Goal: Communication & Community: Answer question/provide support

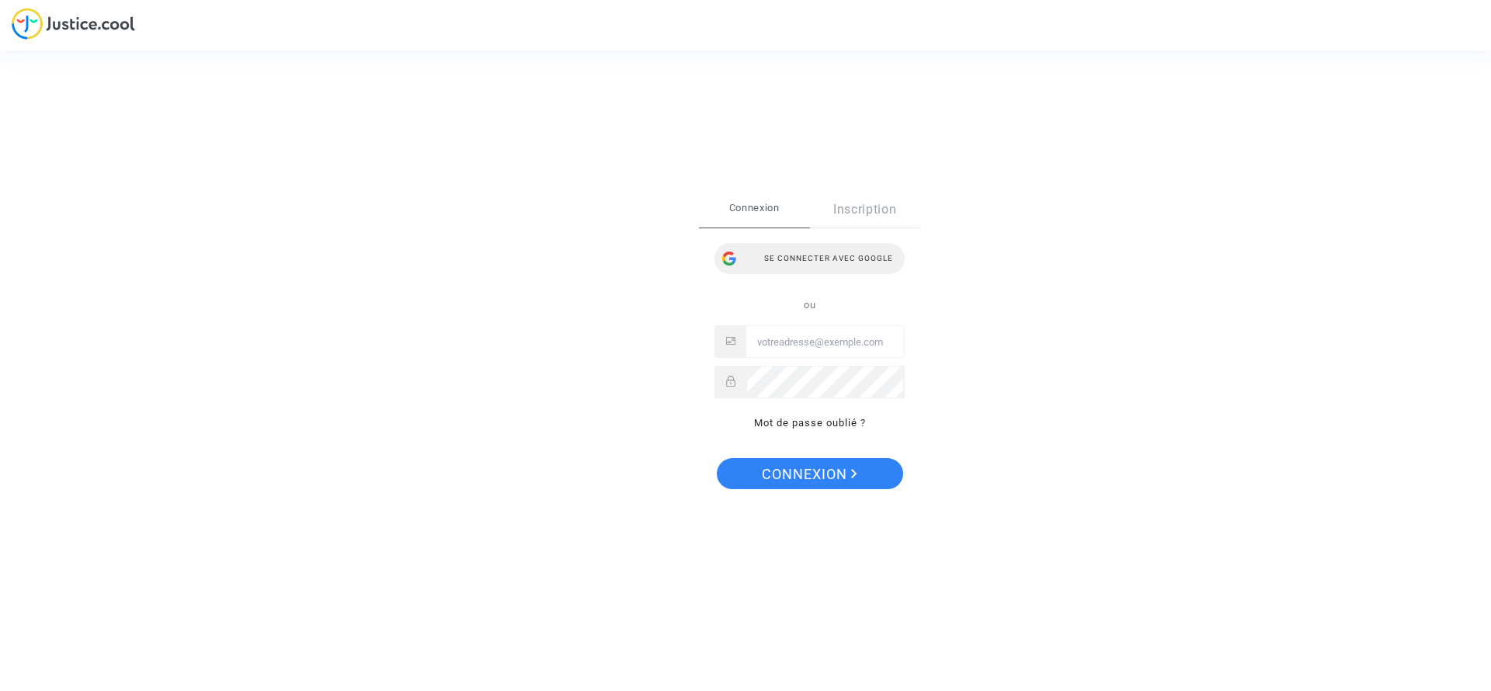
click at [811, 243] on div "Se connecter avec Google" at bounding box center [810, 258] width 190 height 31
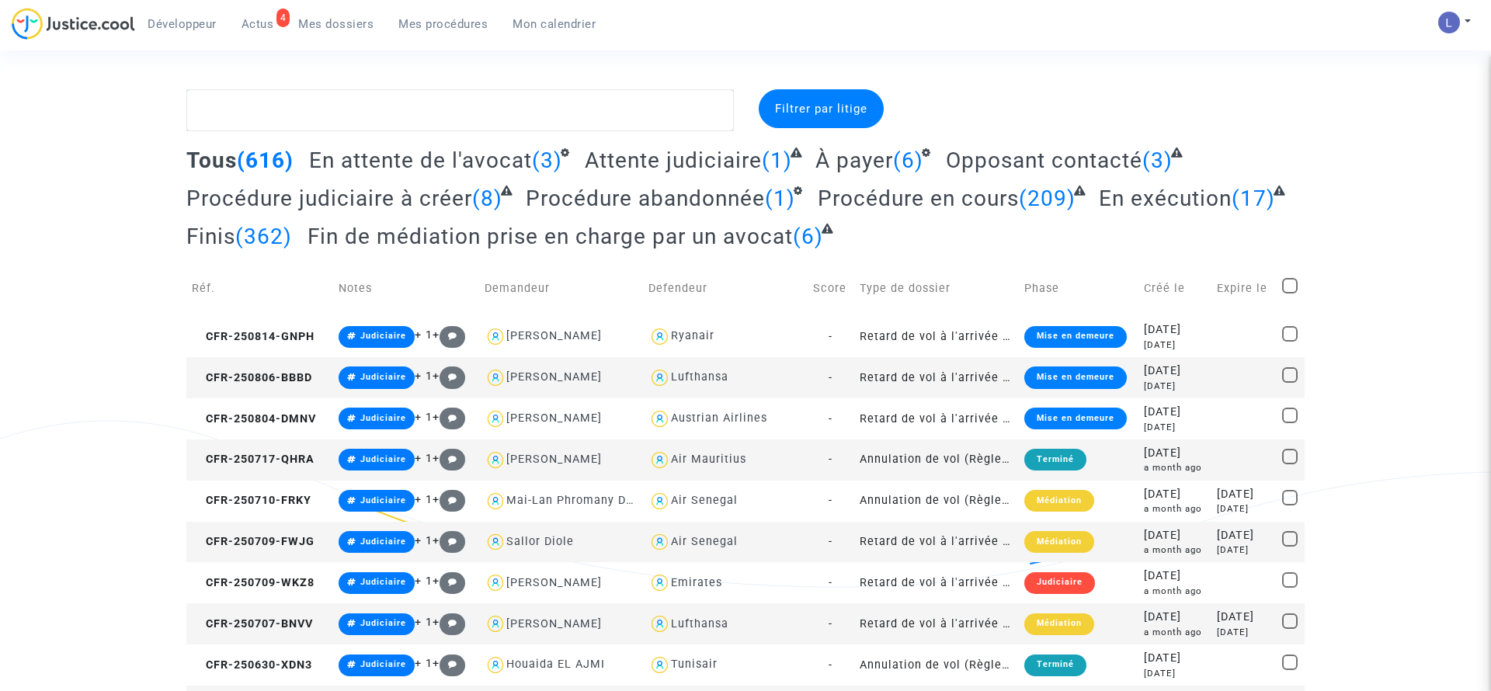
click at [271, 23] on span "Actus" at bounding box center [258, 24] width 33 height 14
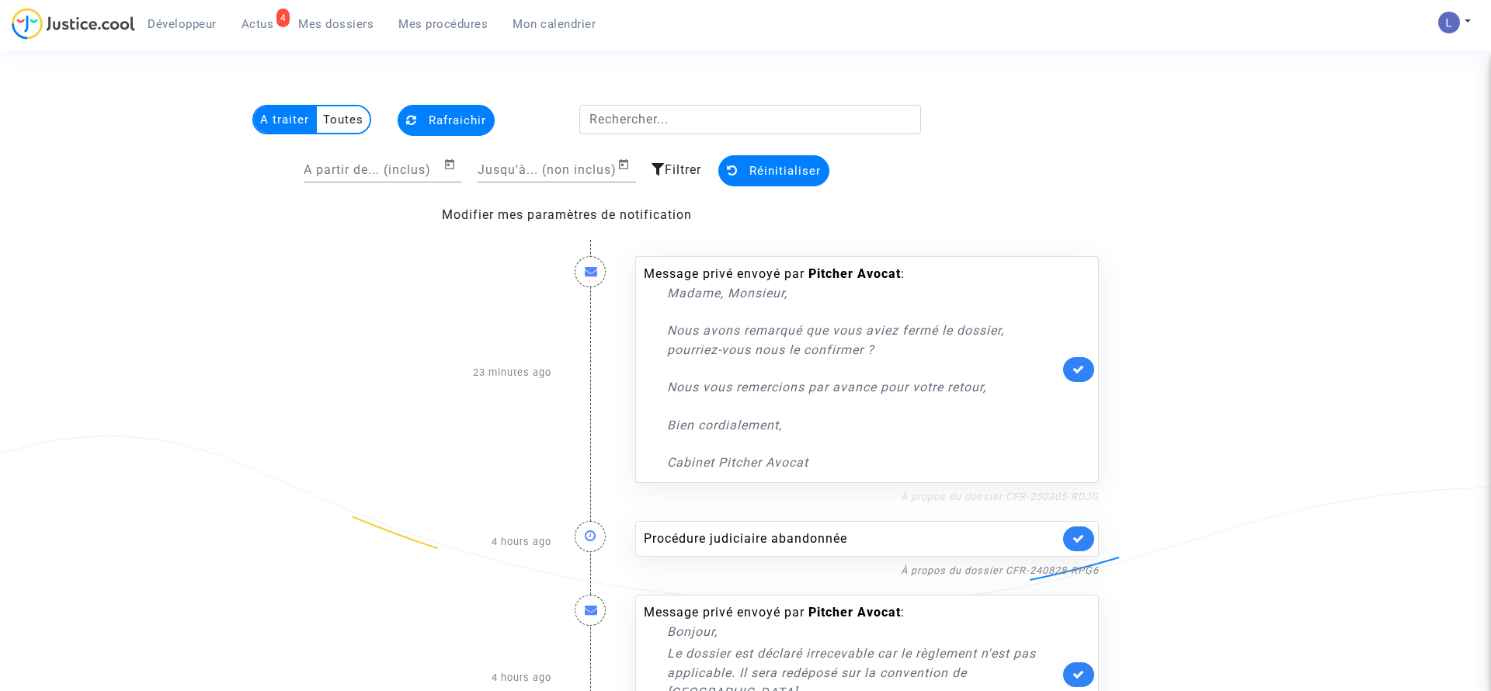
click at [1024, 493] on link "À propos du dossier CFR-250305-RDJG" at bounding box center [1000, 497] width 198 height 12
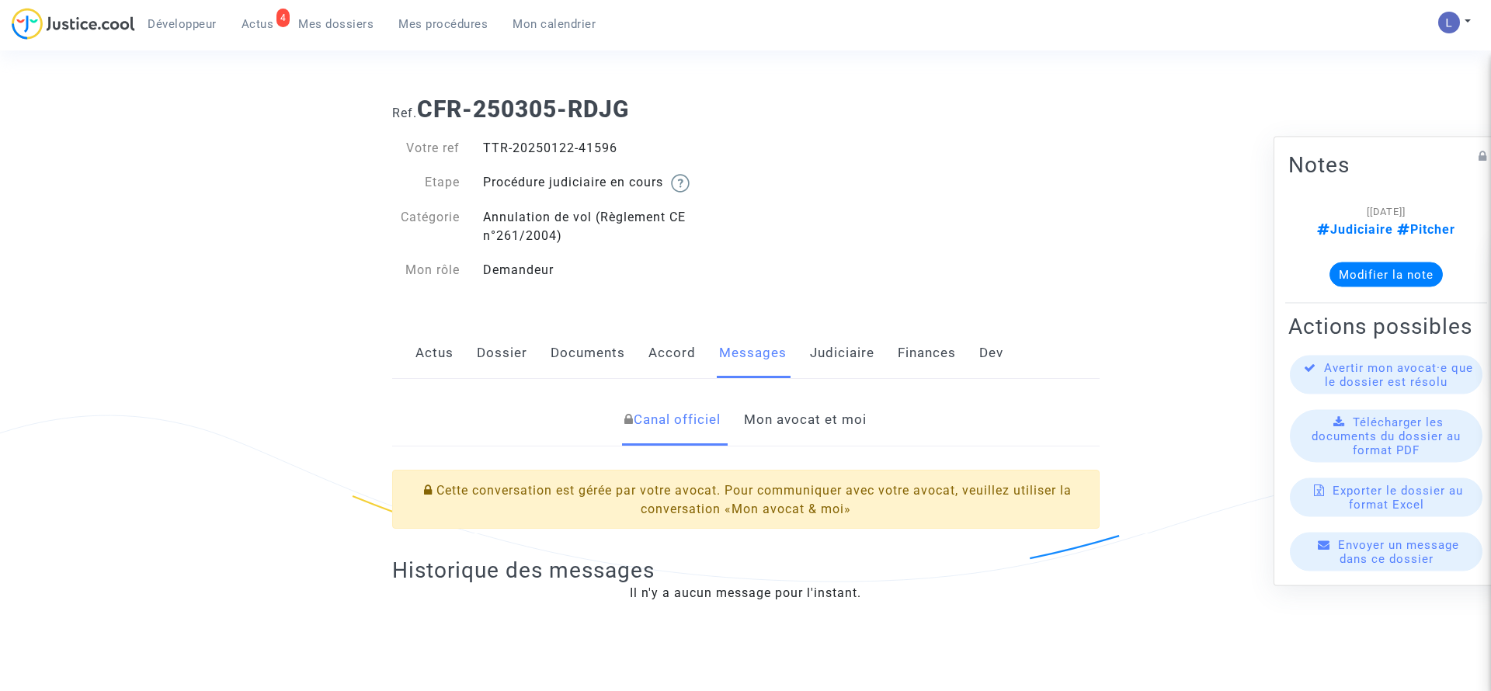
scroll to position [6, 0]
click at [790, 419] on link "Mon avocat et moi" at bounding box center [805, 419] width 123 height 51
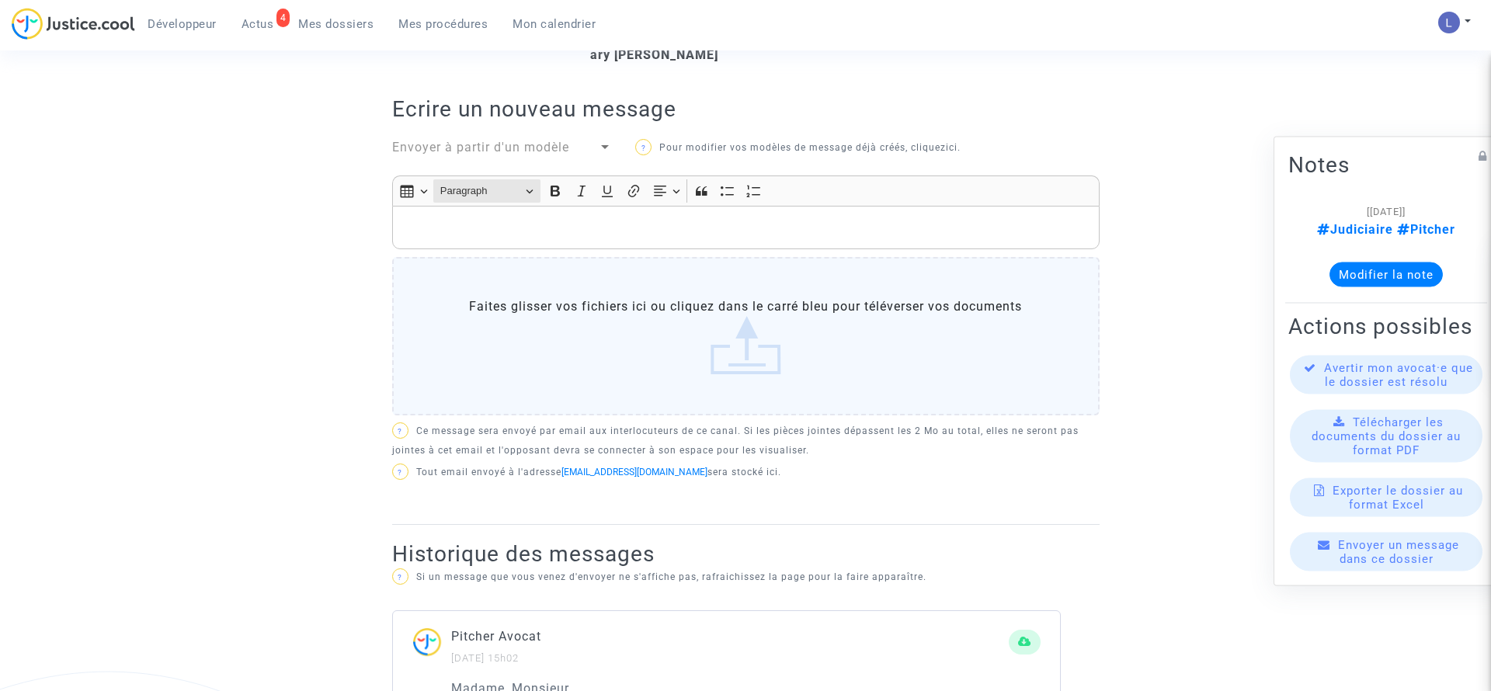
scroll to position [493, 0]
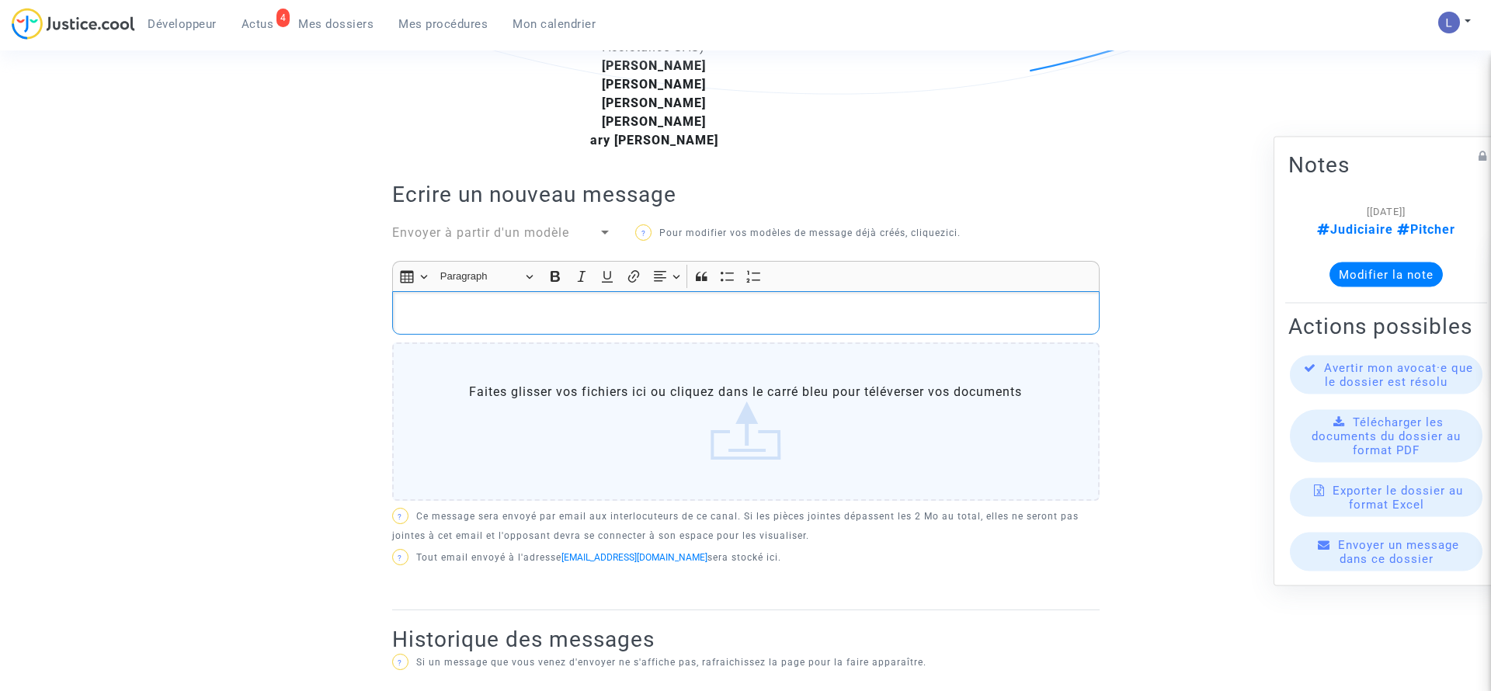
click at [475, 310] on p "Rich Text Editor, main" at bounding box center [745, 313] width 691 height 19
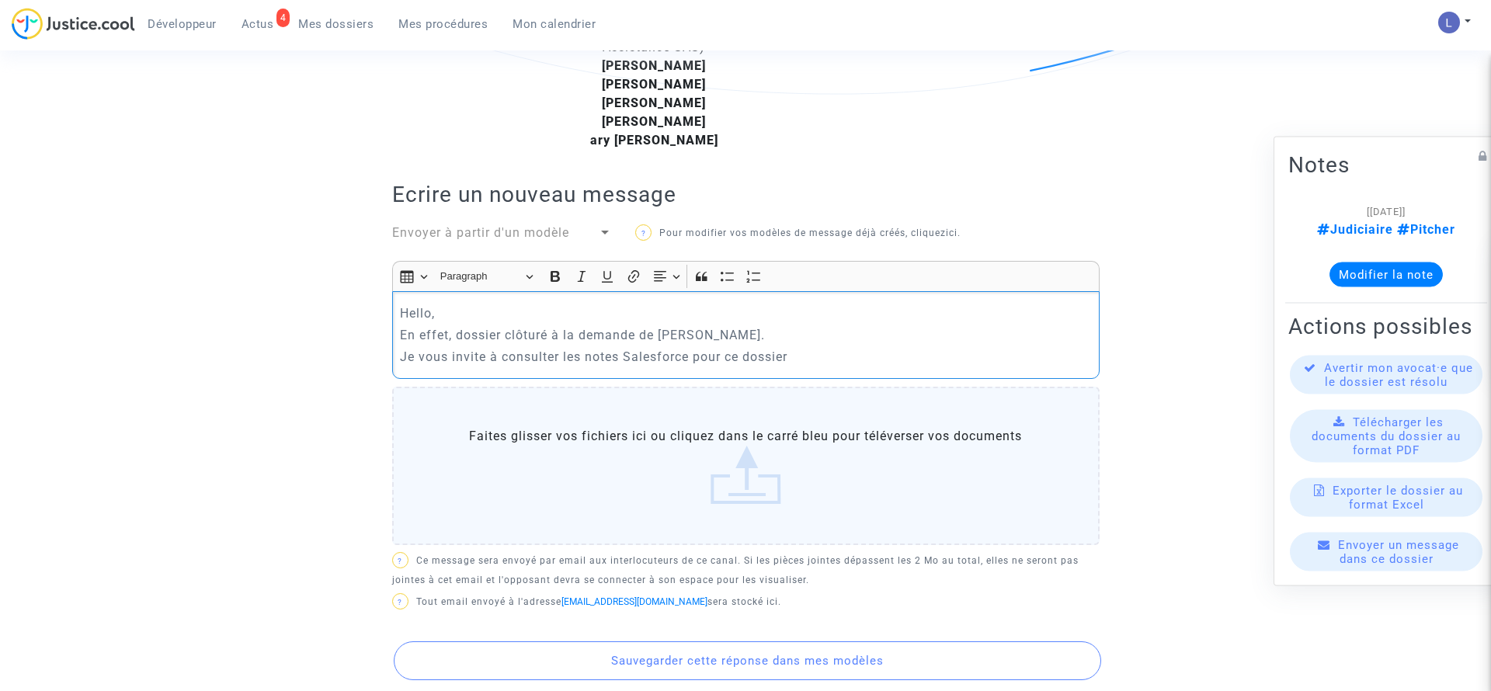
click at [572, 337] on p "En effet, dossier clôturé à la demande de Clara." at bounding box center [745, 334] width 691 height 19
click at [778, 335] on p "En effet, dossier clôturé suite aux échanges avec demande de Clara." at bounding box center [745, 334] width 691 height 19
click at [853, 366] on p "Je vous invite à consulter les notes Salesforce pour ce dossier" at bounding box center [745, 356] width 691 height 19
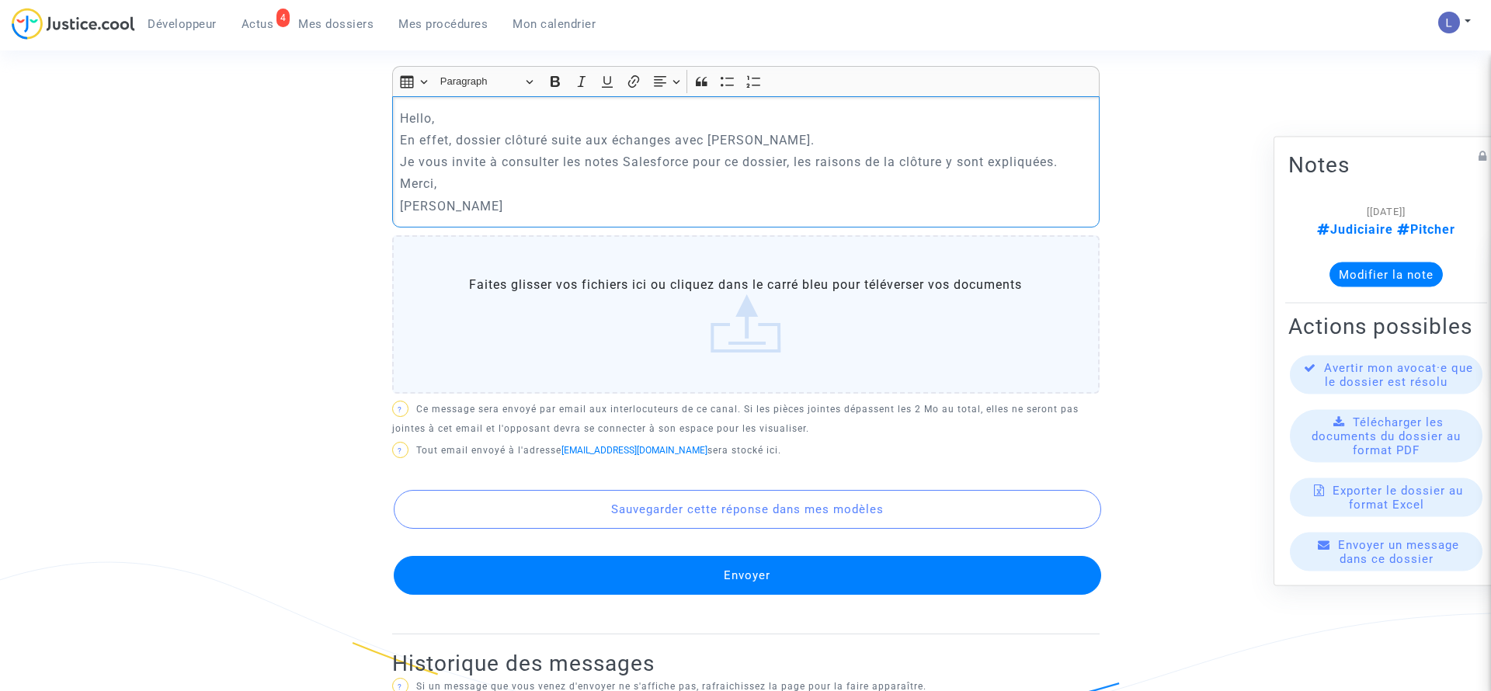
scroll to position [691, 0]
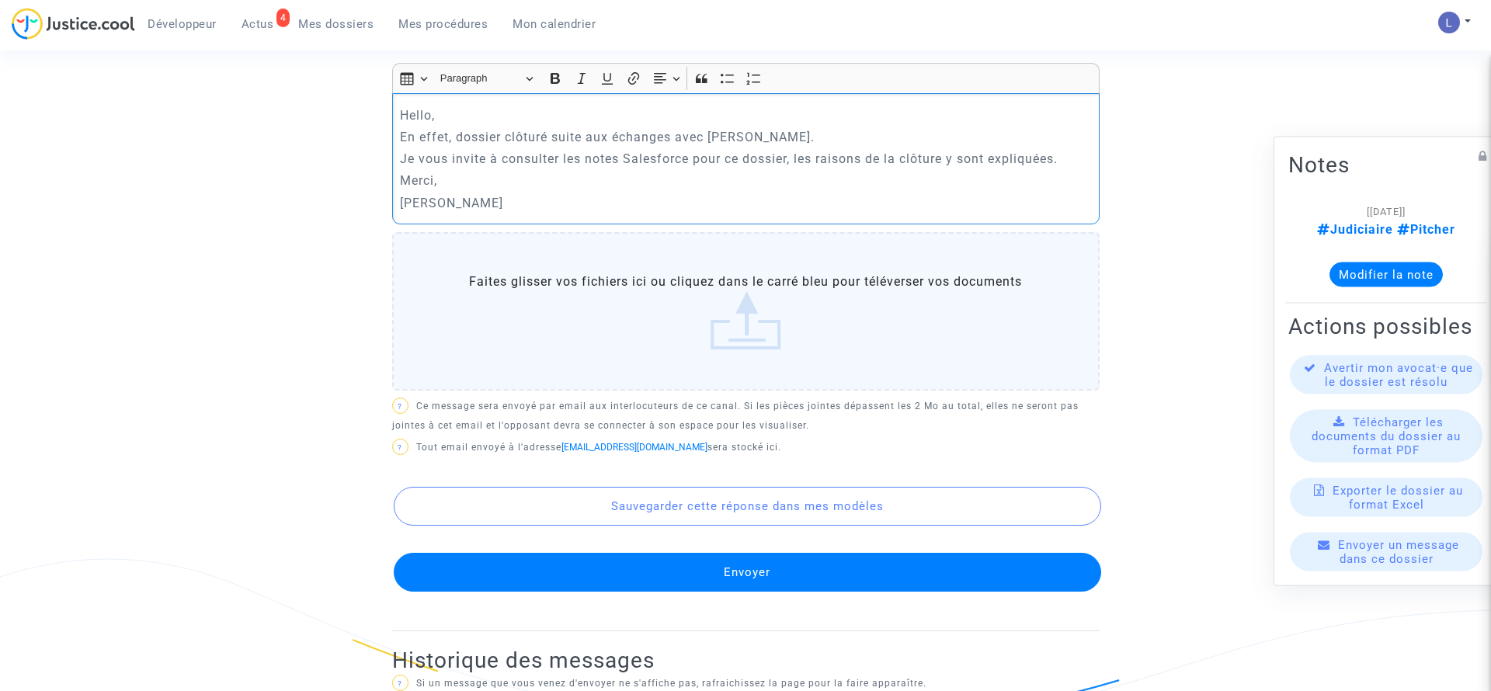
click at [607, 577] on button "Envoyer" at bounding box center [748, 572] width 708 height 39
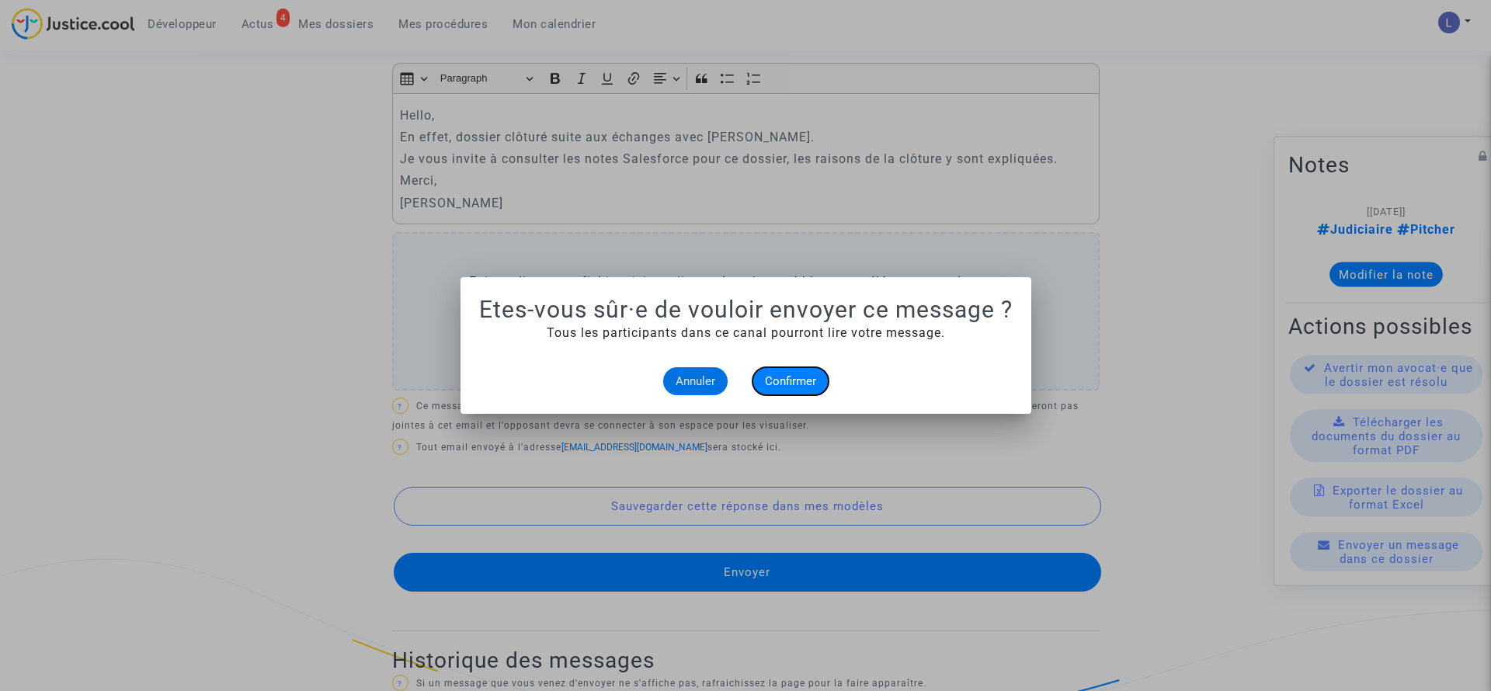
click at [791, 369] on button "Confirmer" at bounding box center [791, 381] width 76 height 28
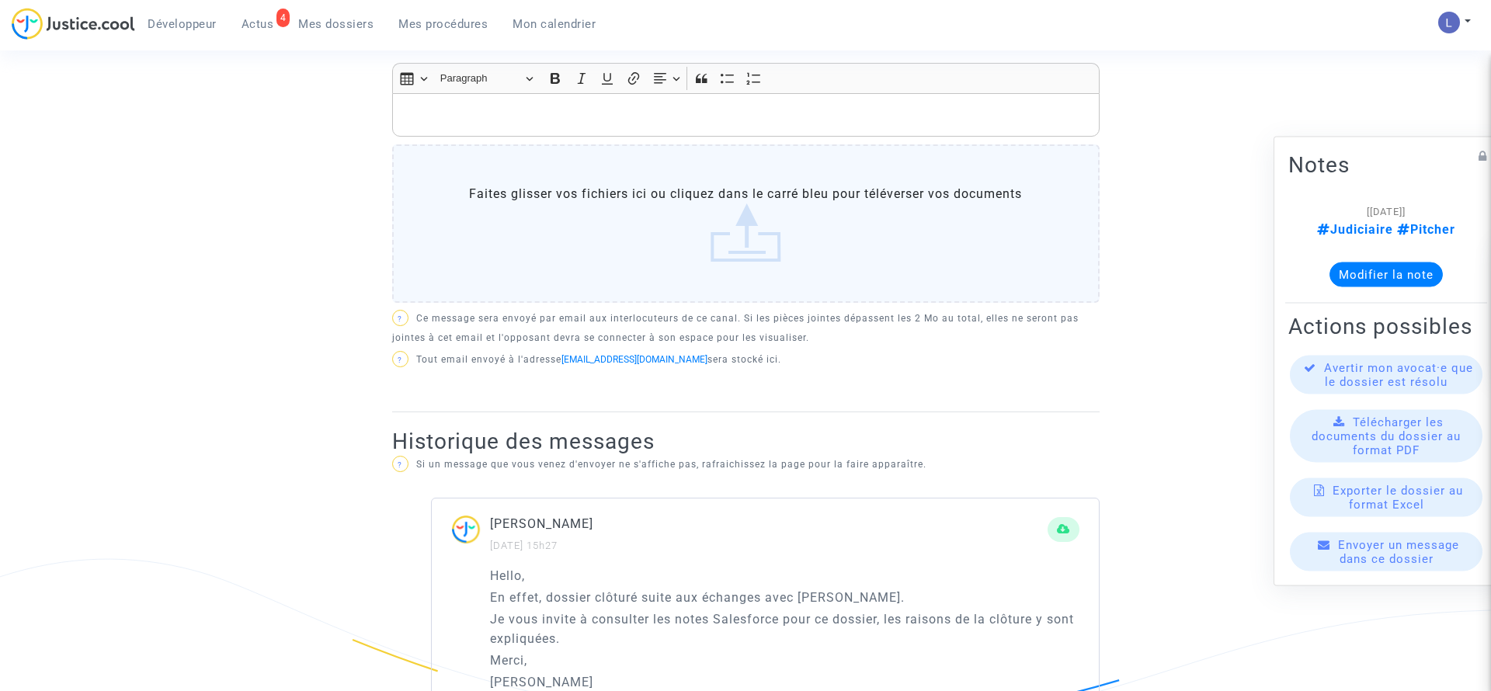
click at [254, 24] on span "Actus" at bounding box center [258, 24] width 33 height 14
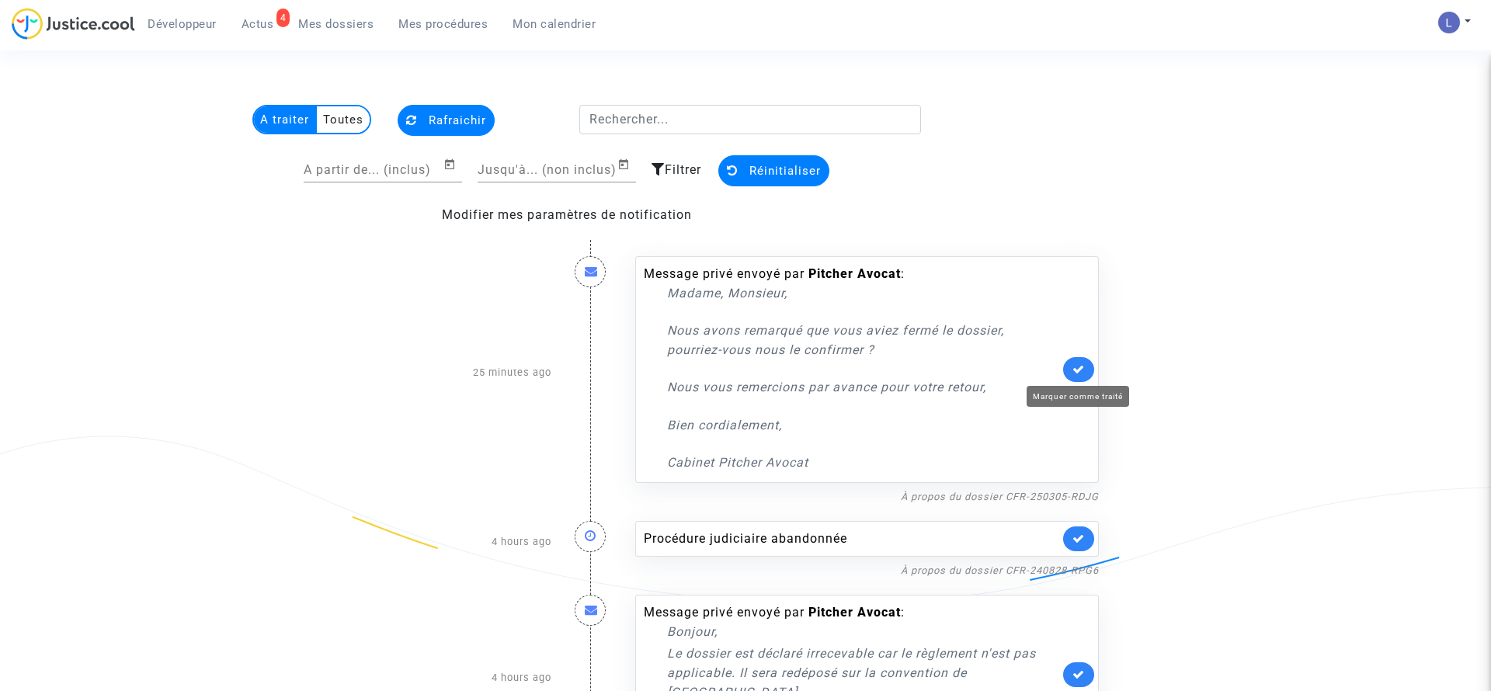
click at [1077, 369] on icon at bounding box center [1079, 369] width 12 height 12
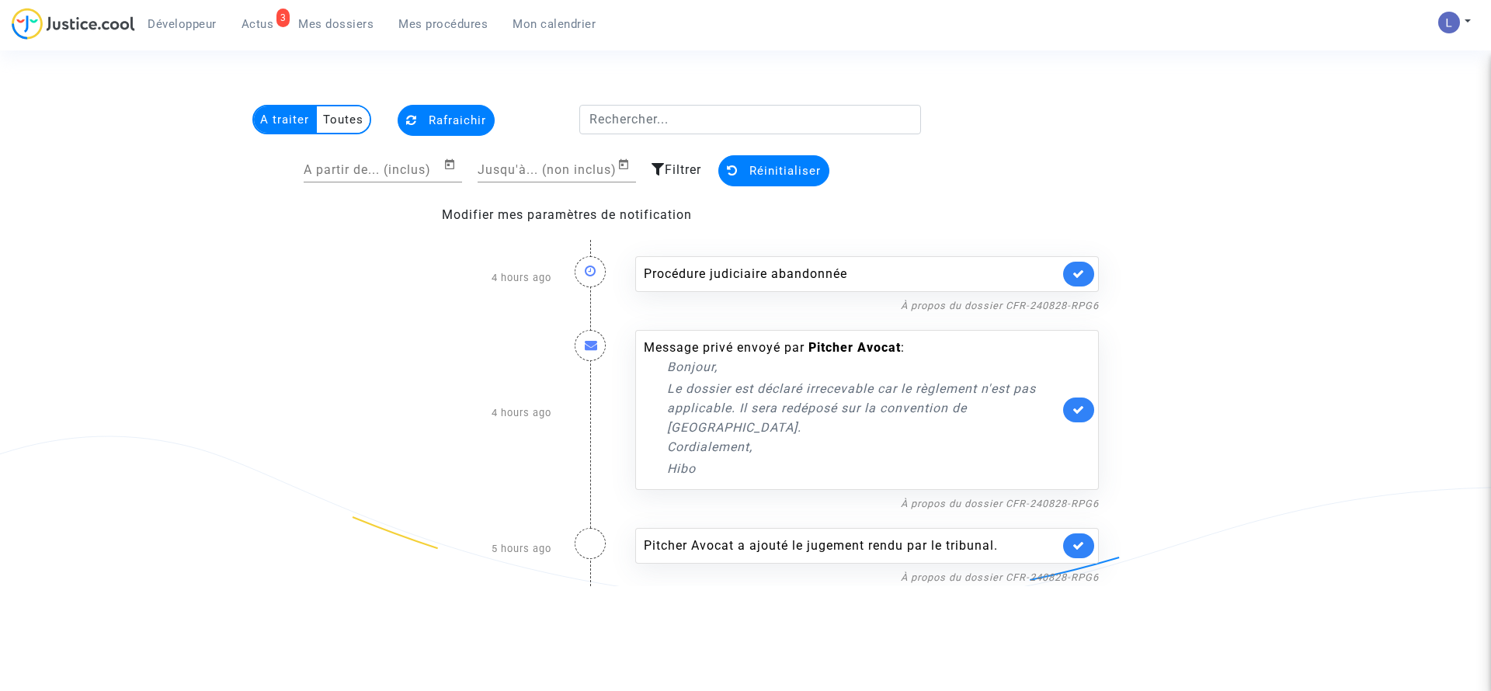
click at [1087, 273] on link at bounding box center [1078, 274] width 31 height 25
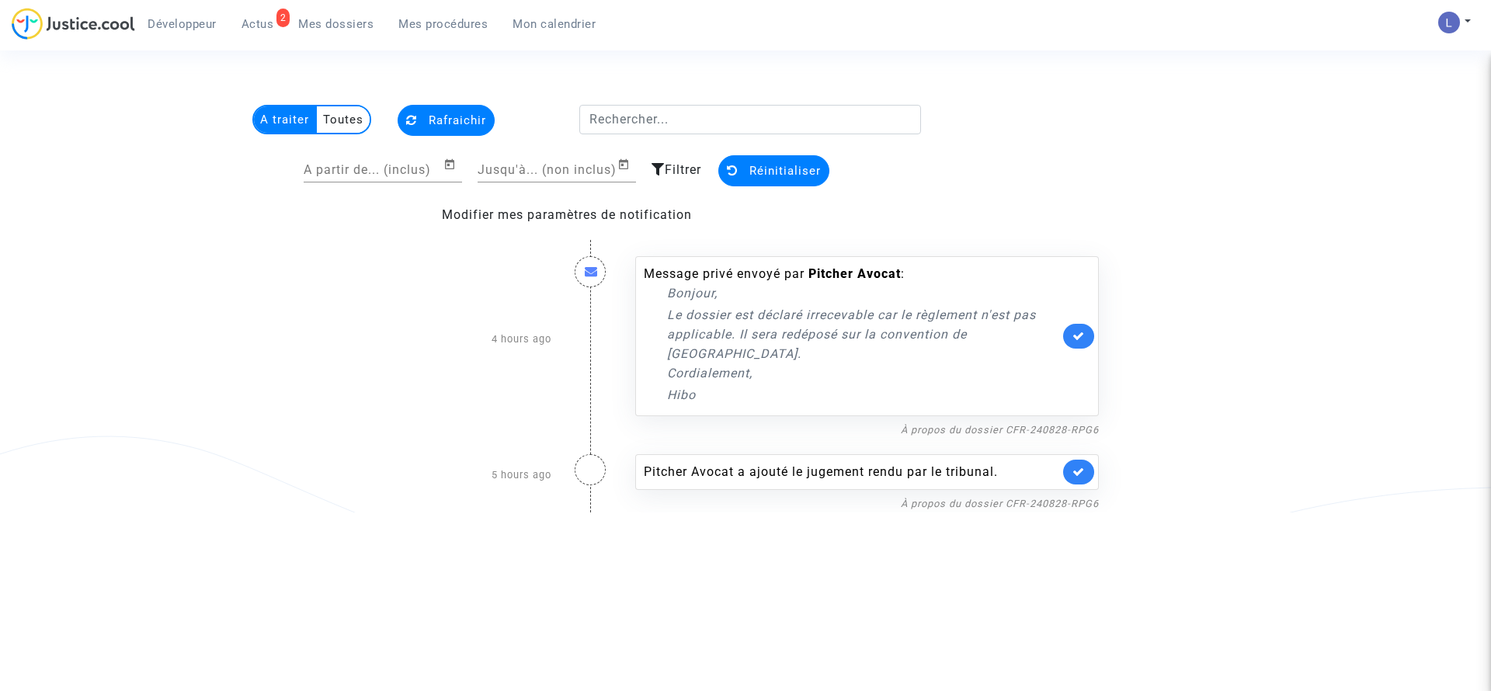
click at [1087, 273] on div "Message privé envoyé par Pitcher Avocat : Bonjour, Le dossier est déclaré irrec…" at bounding box center [867, 336] width 464 height 160
click at [1076, 330] on icon at bounding box center [1079, 336] width 12 height 12
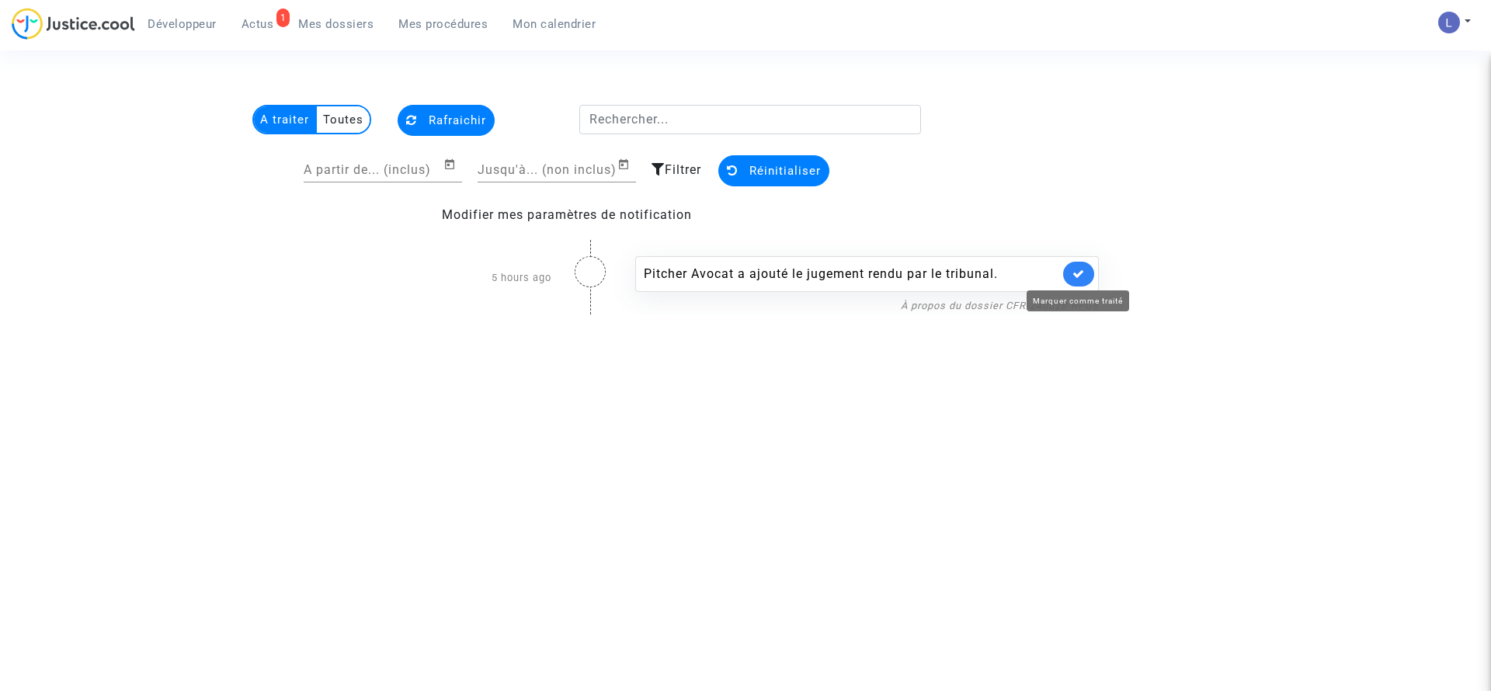
click at [1083, 273] on icon at bounding box center [1079, 274] width 12 height 12
